Goal: Task Accomplishment & Management: Manage account settings

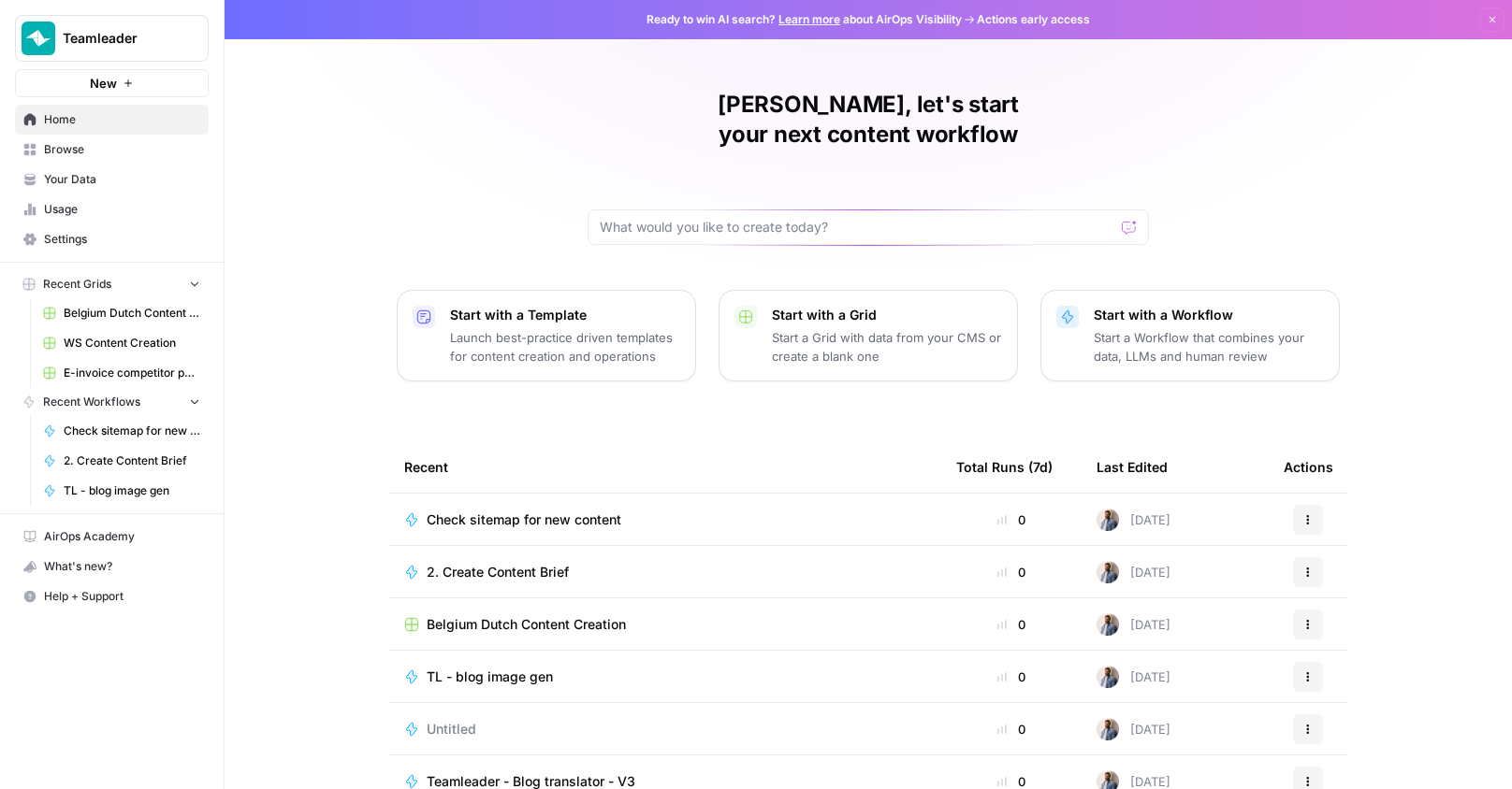
scroll to position [71, 0]
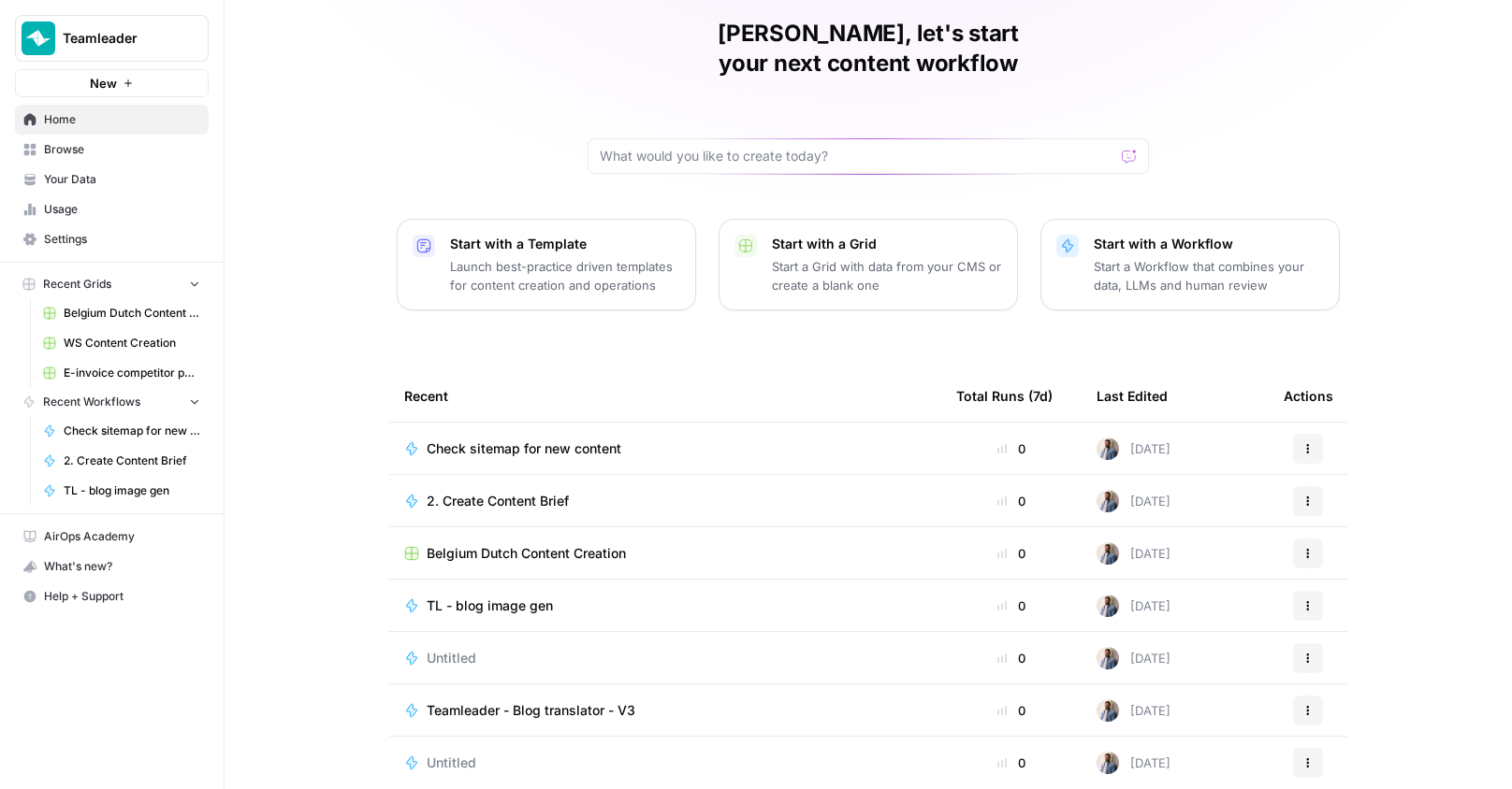
click at [92, 178] on span "Your Data" at bounding box center [123, 179] width 157 height 16
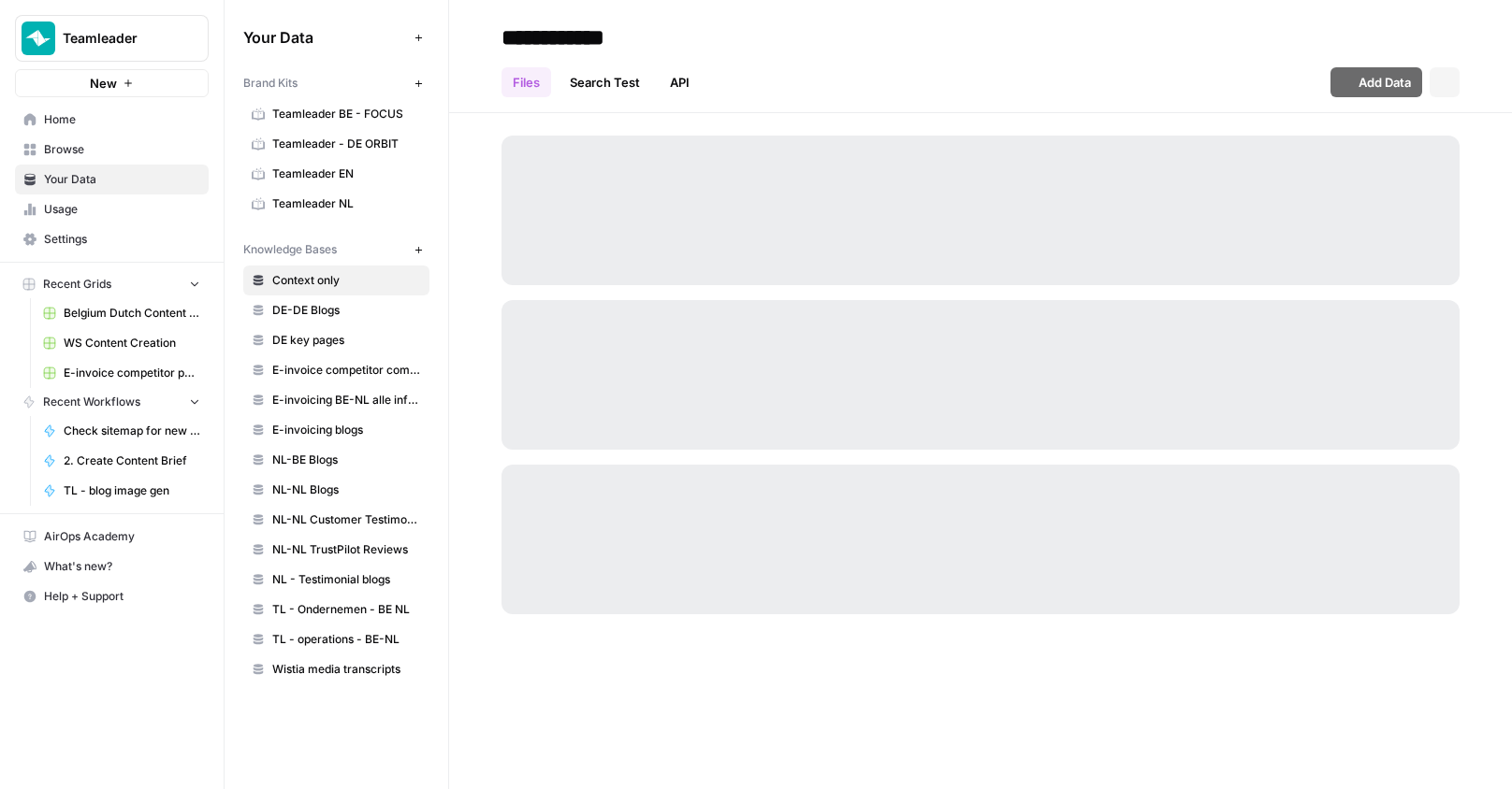
click at [112, 240] on span "Settings" at bounding box center [123, 239] width 157 height 16
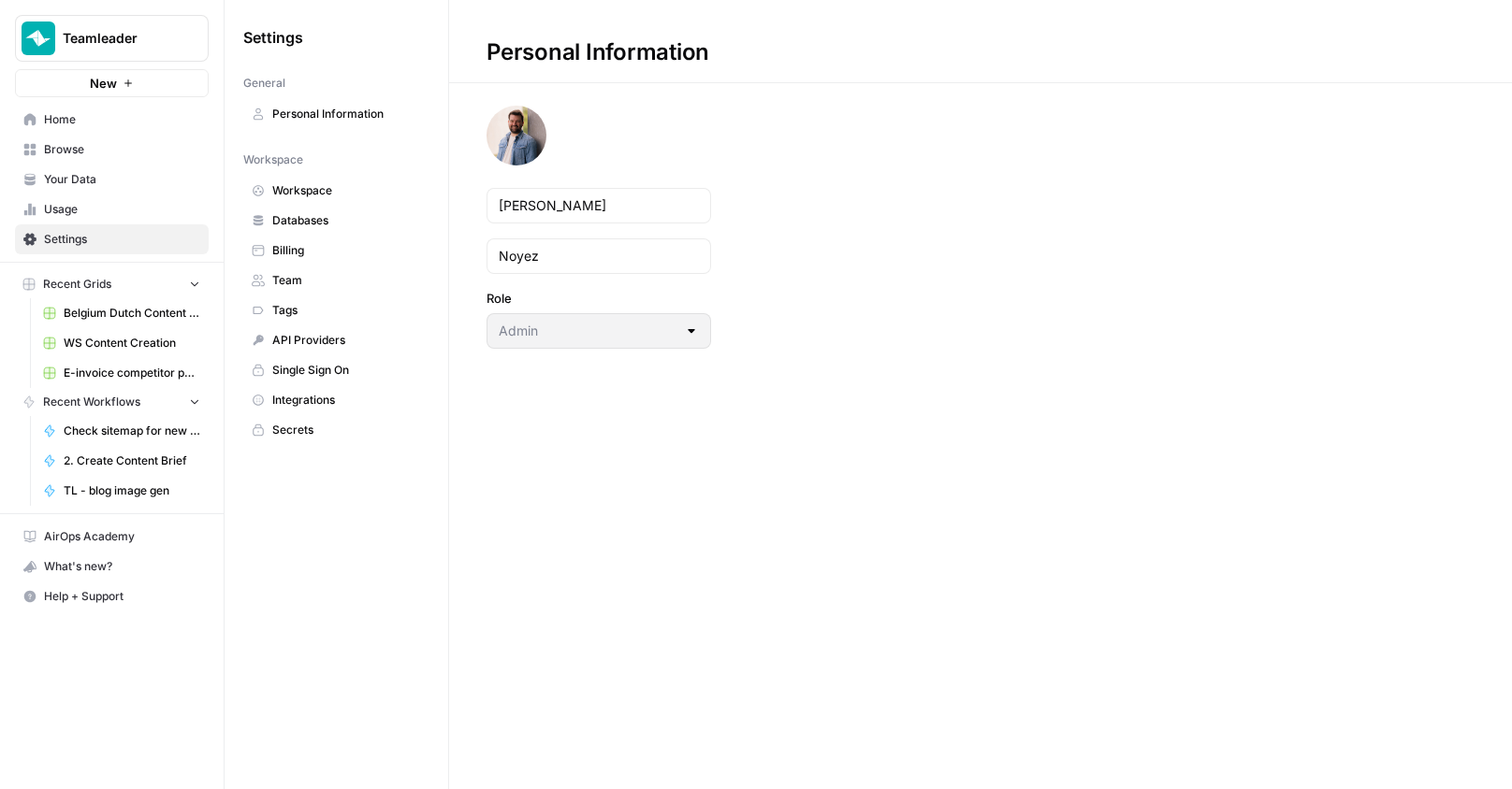
click at [338, 385] on link "Integrations" at bounding box center [336, 400] width 186 height 30
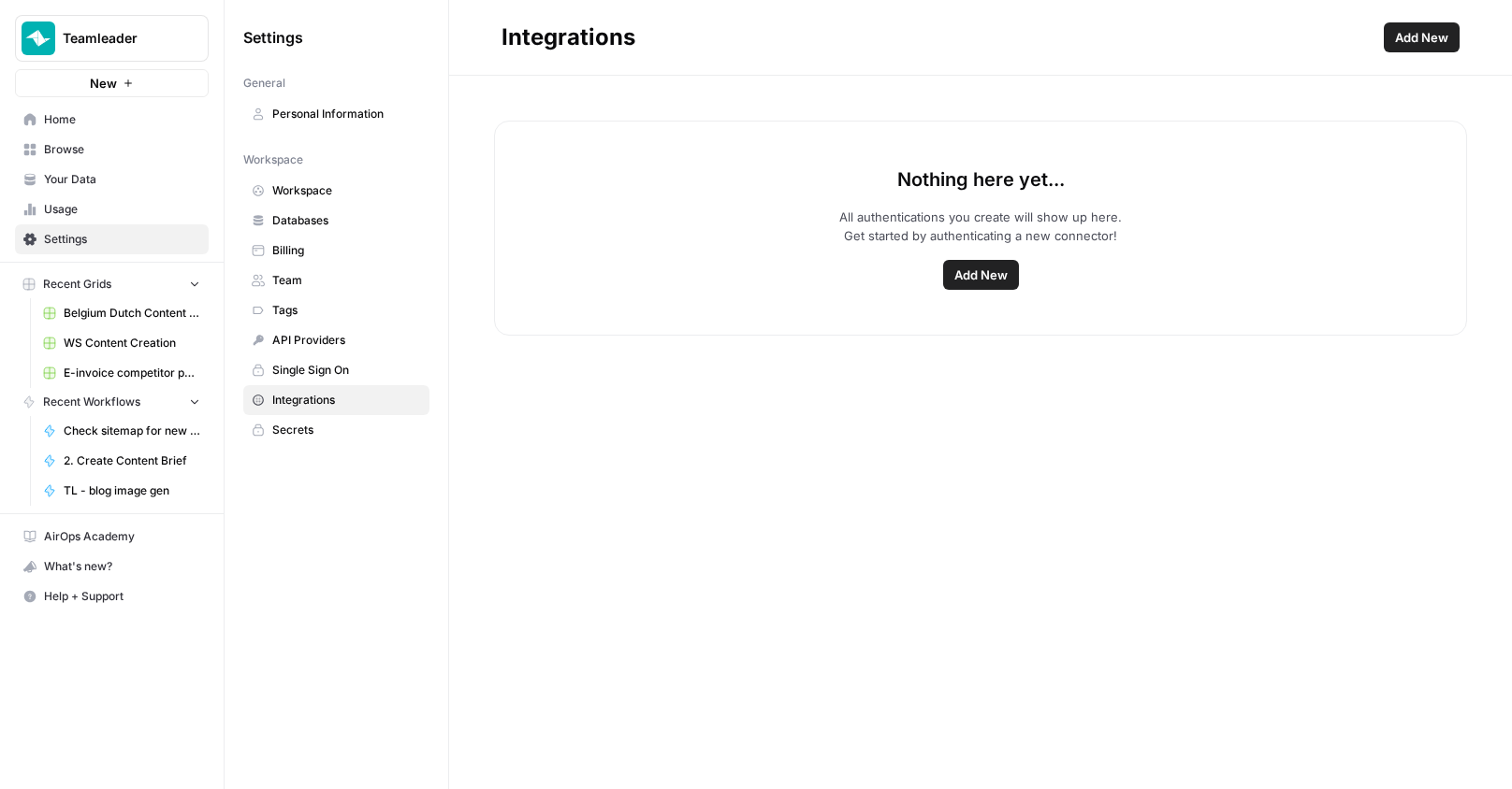
click at [979, 275] on span "Add New" at bounding box center [981, 274] width 53 height 18
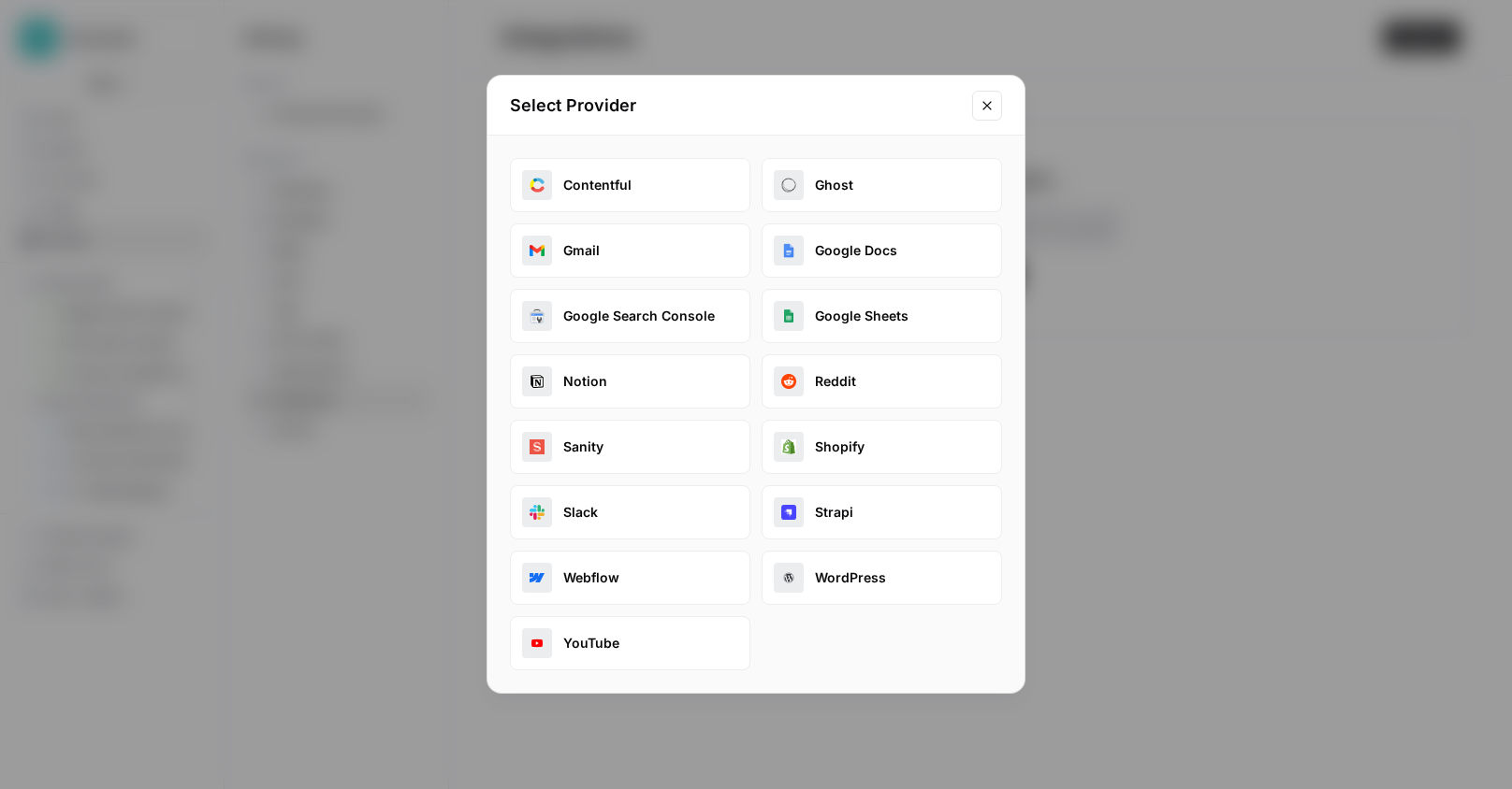
click at [654, 240] on button "Gmail" at bounding box center [630, 250] width 241 height 54
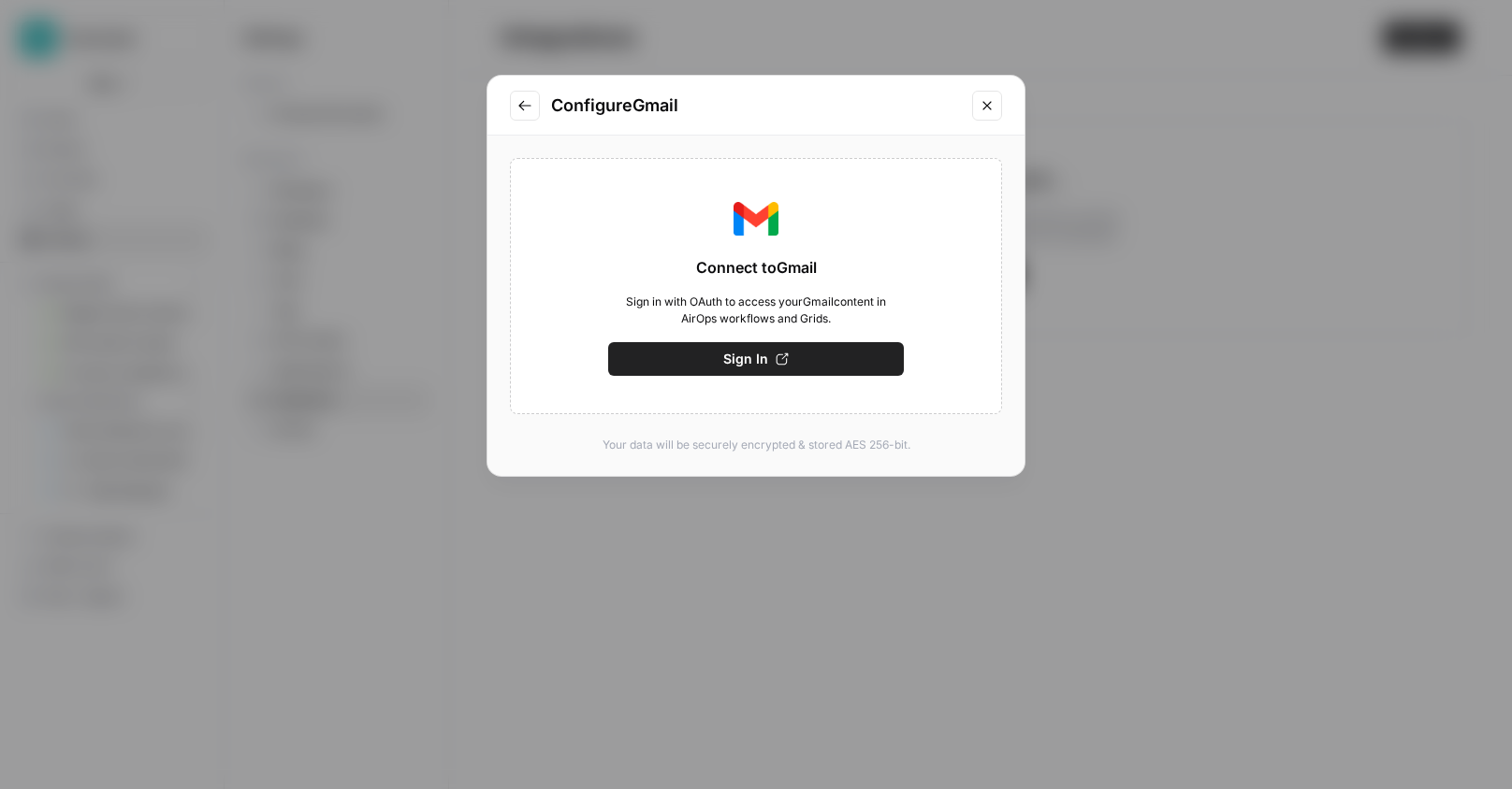
click at [718, 361] on button "Sign In" at bounding box center [756, 358] width 296 height 34
